Goal: Information Seeking & Learning: Learn about a topic

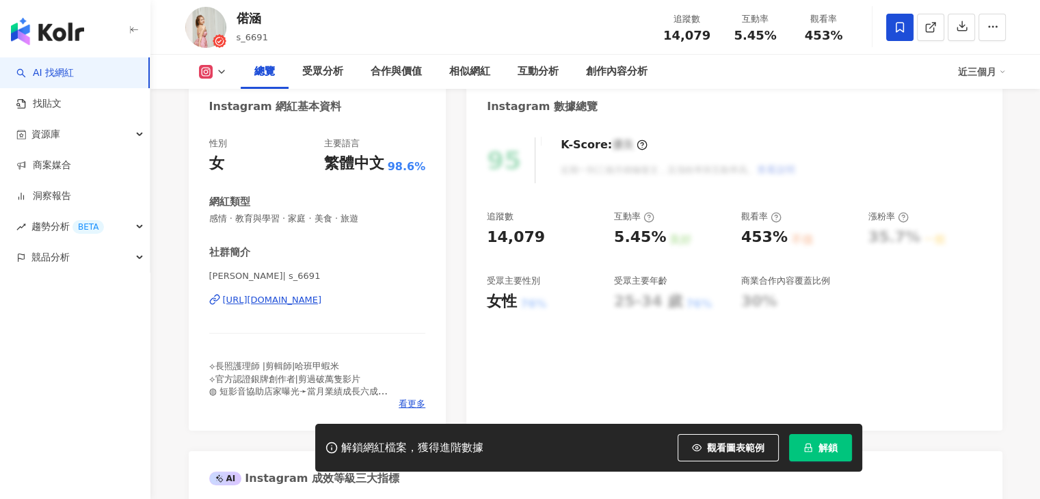
drag, startPoint x: 277, startPoint y: 299, endPoint x: 311, endPoint y: 317, distance: 38.6
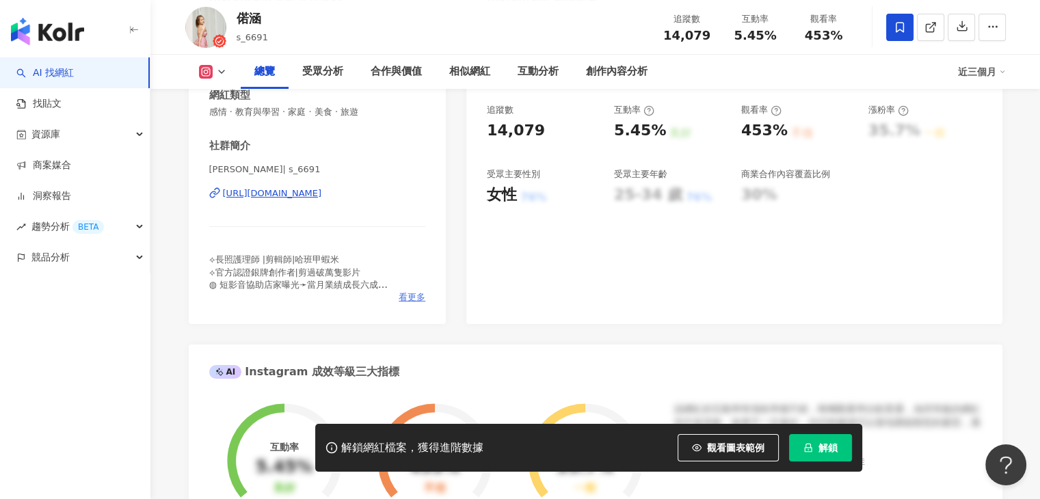
click at [408, 291] on span "看更多" at bounding box center [412, 297] width 27 height 12
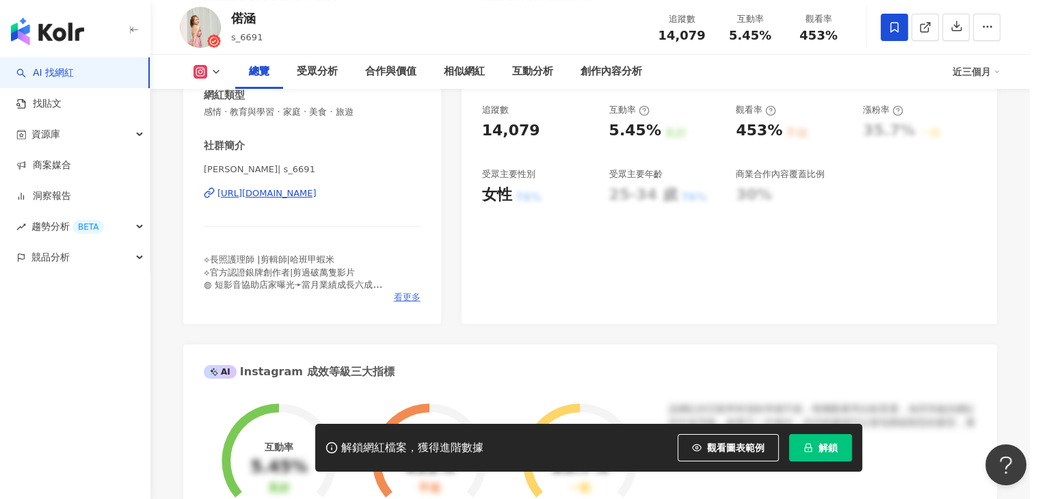
scroll to position [274, 0]
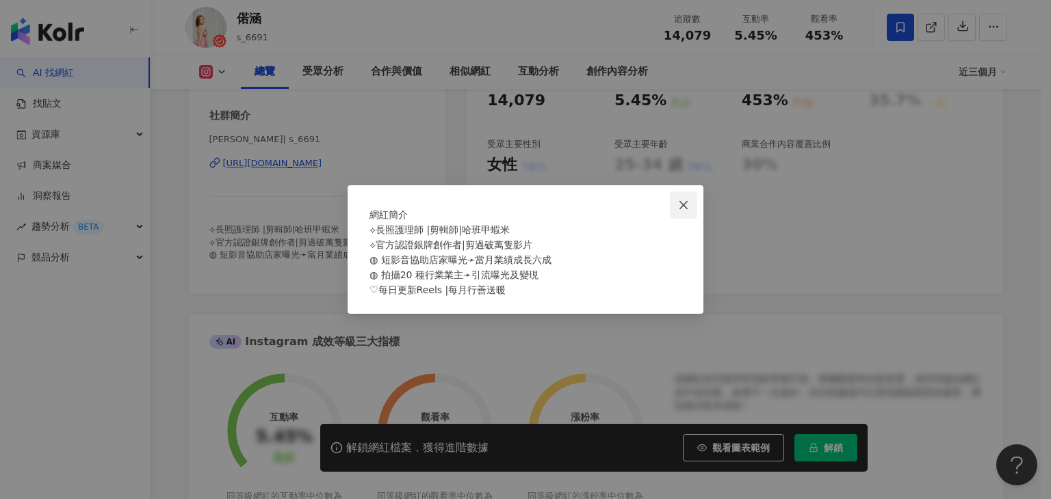
click at [679, 200] on icon "close" at bounding box center [683, 205] width 11 height 11
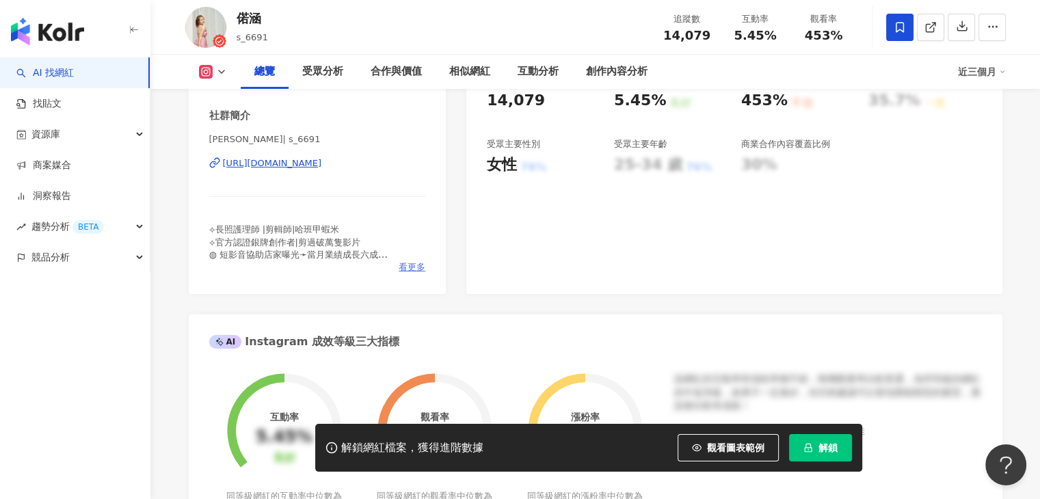
click at [406, 270] on span "看更多" at bounding box center [412, 267] width 27 height 12
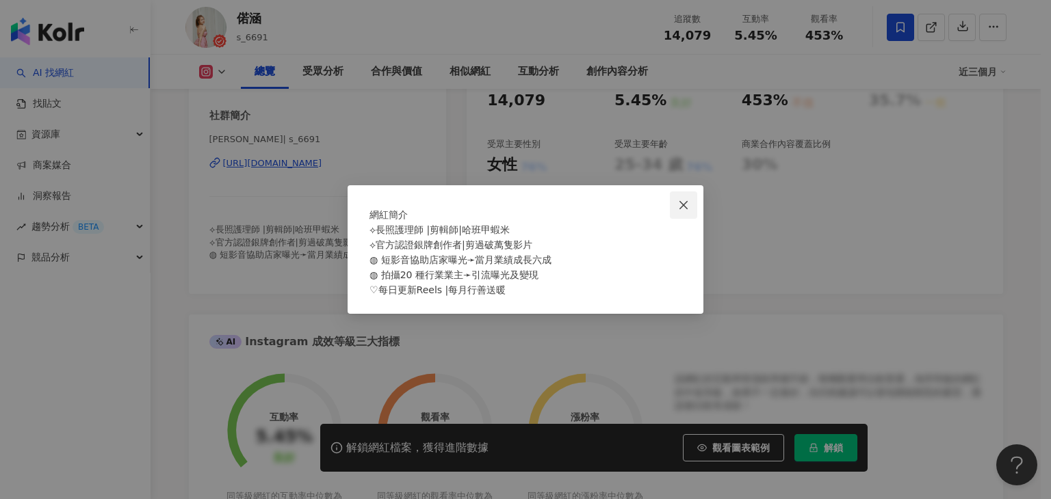
click at [683, 200] on icon "close" at bounding box center [683, 205] width 11 height 11
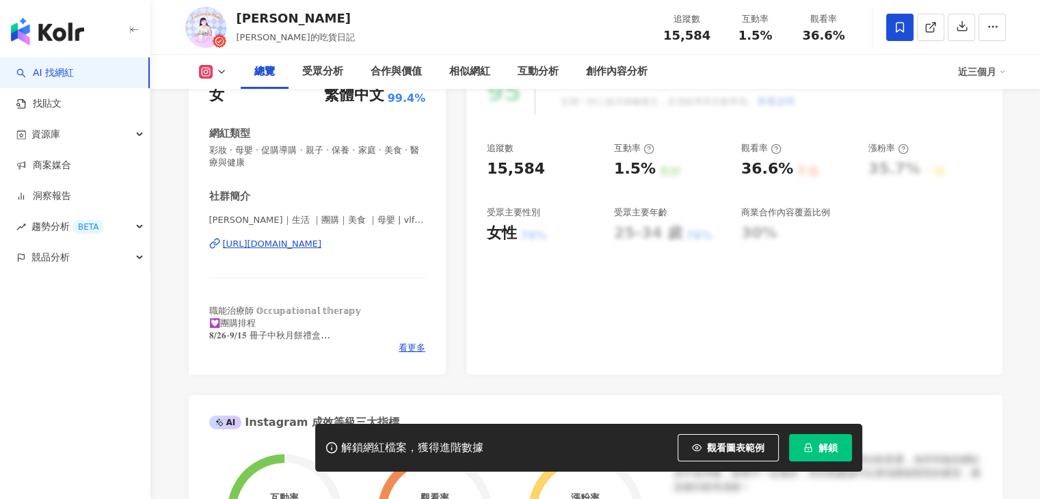
drag, startPoint x: 0, startPoint y: 0, endPoint x: 378, endPoint y: 262, distance: 459.6
click at [421, 345] on span "看更多" at bounding box center [412, 348] width 27 height 12
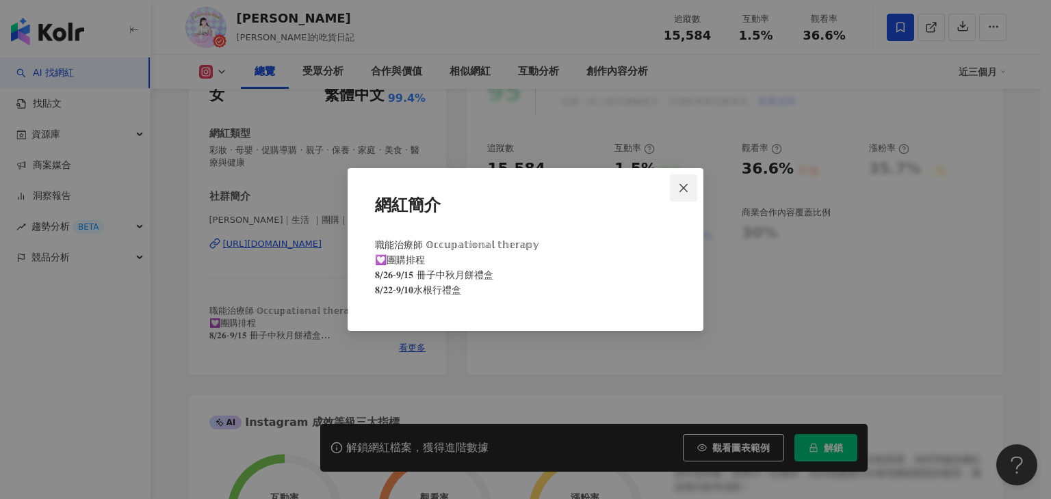
click at [690, 189] on span "Close" at bounding box center [683, 188] width 27 height 11
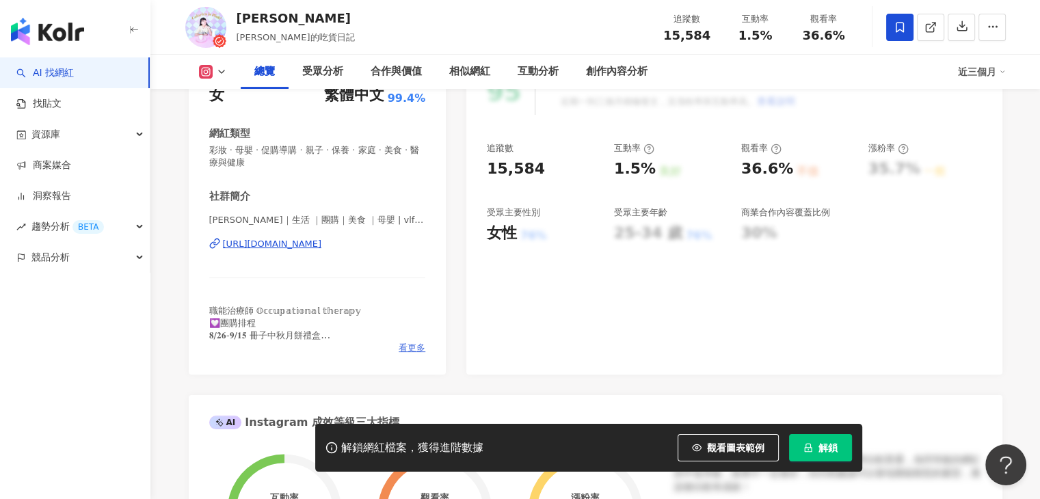
click at [405, 343] on span "看更多" at bounding box center [412, 348] width 27 height 12
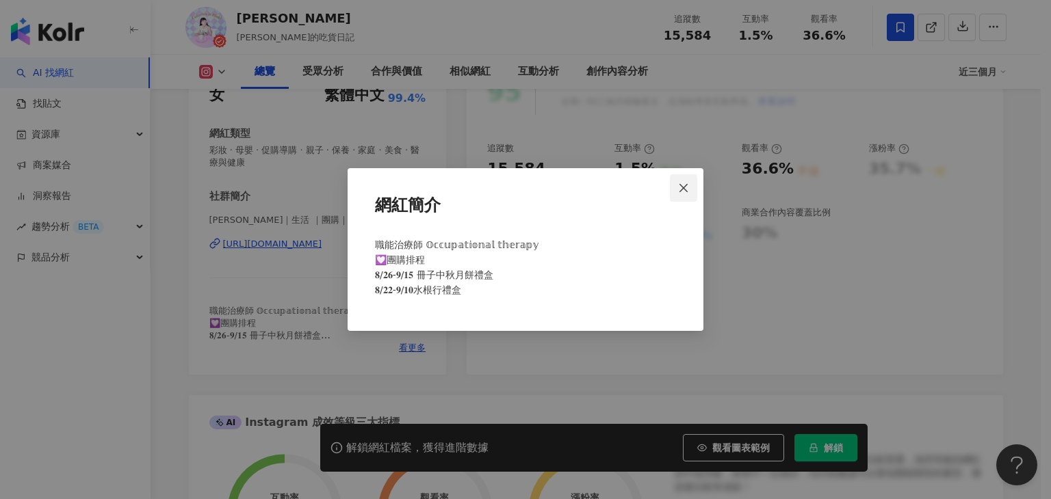
click at [690, 190] on span "Close" at bounding box center [683, 188] width 27 height 11
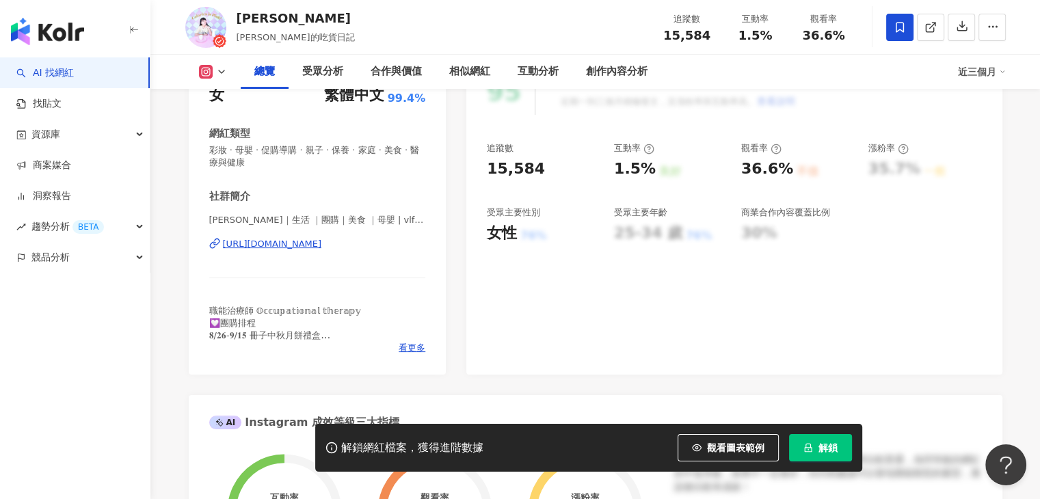
scroll to position [205, 0]
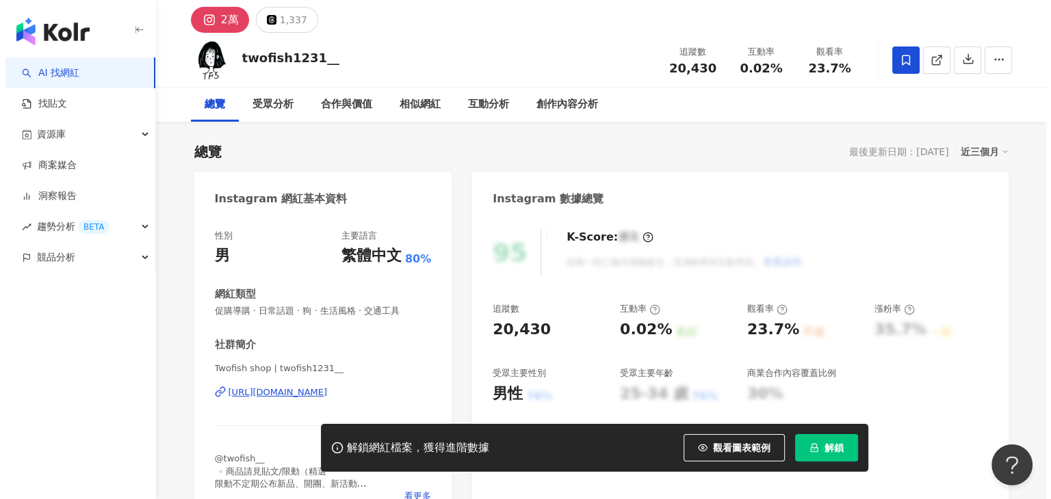
scroll to position [137, 0]
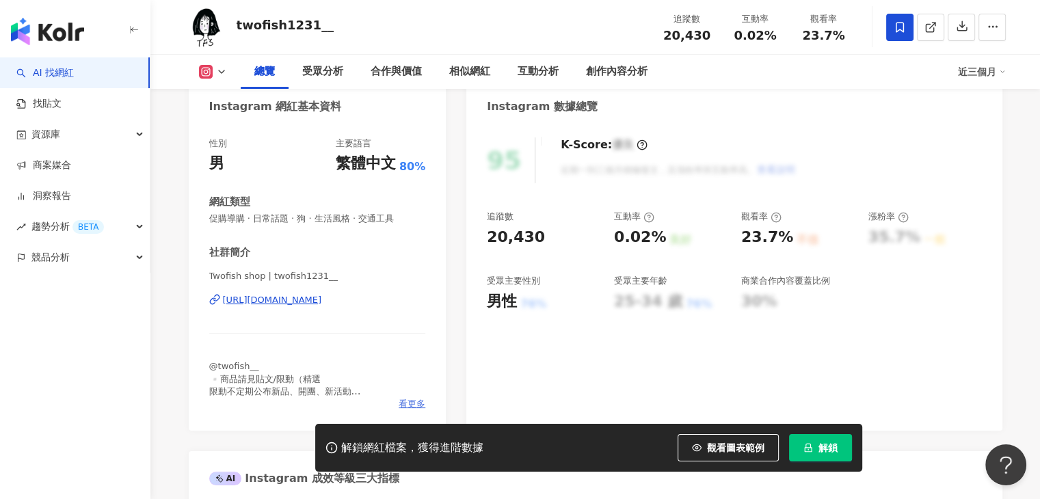
click at [410, 404] on span "看更多" at bounding box center [412, 404] width 27 height 12
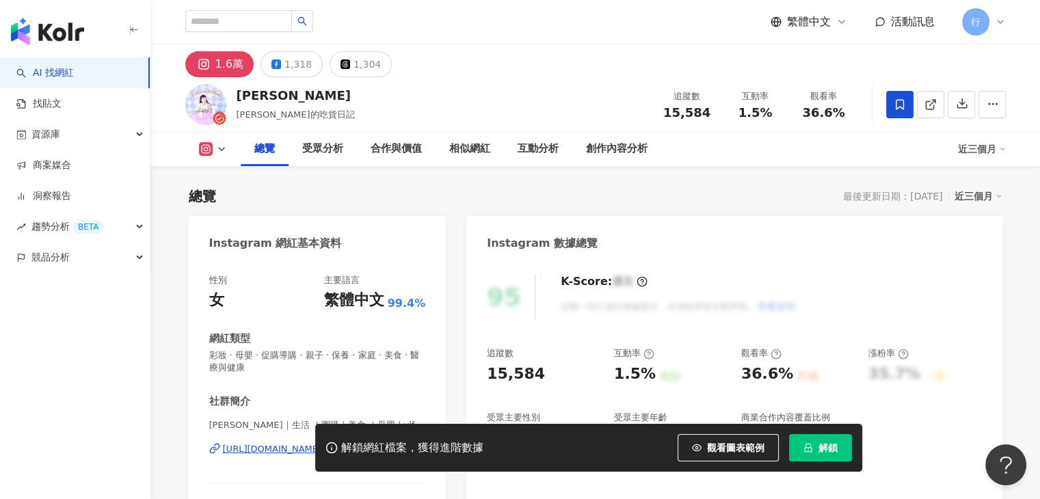
scroll to position [205, 0]
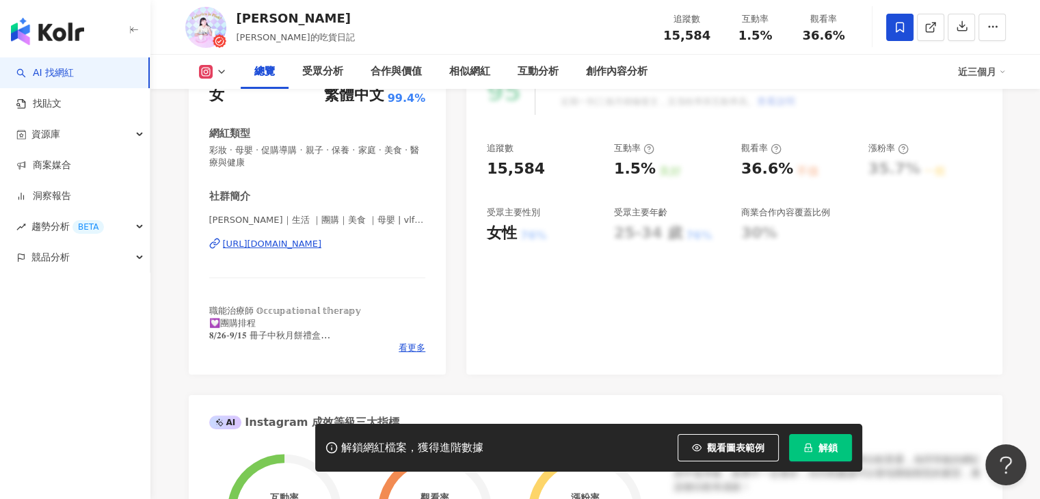
click at [222, 72] on polyline at bounding box center [221, 71] width 5 height 3
click at [222, 70] on icon at bounding box center [221, 71] width 11 height 11
click at [492, 27] on div "嘉婧 嘉婧的吃貨日記 追蹤數 15,584 互動率 1.5% 觀看率 36.6%" at bounding box center [596, 27] width 876 height 54
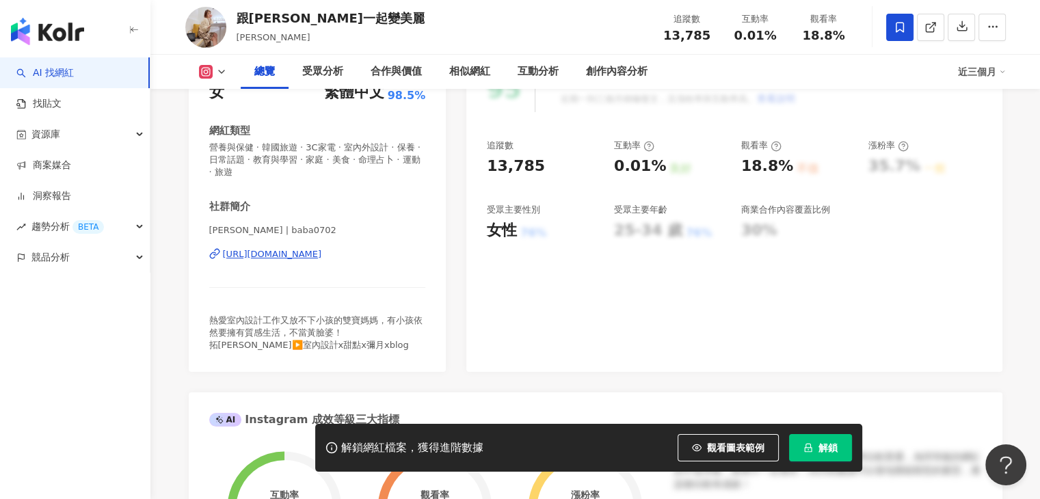
scroll to position [274, 0]
